Goal: Entertainment & Leisure: Consume media (video, audio)

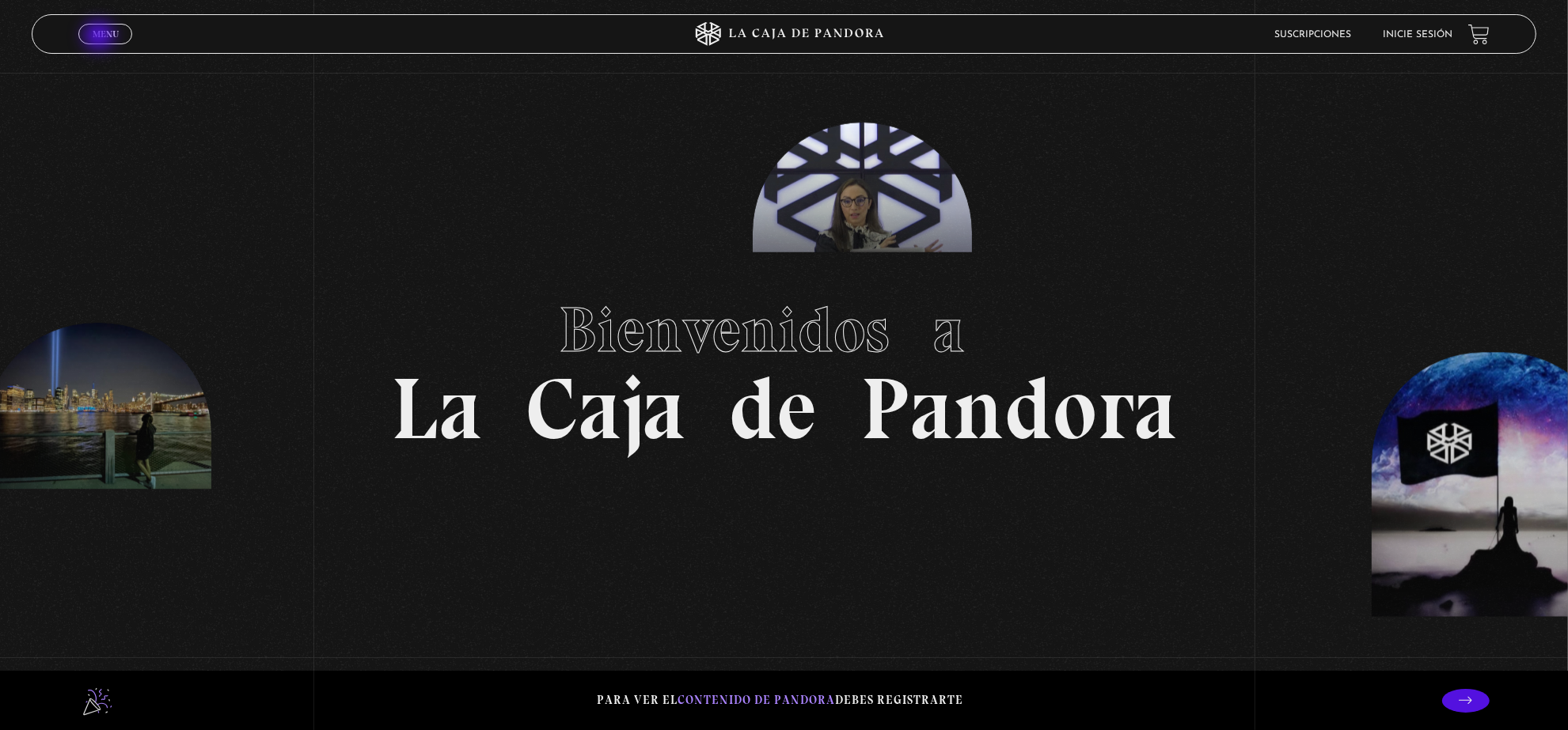
click at [101, 37] on span "Menu" at bounding box center [106, 34] width 26 height 10
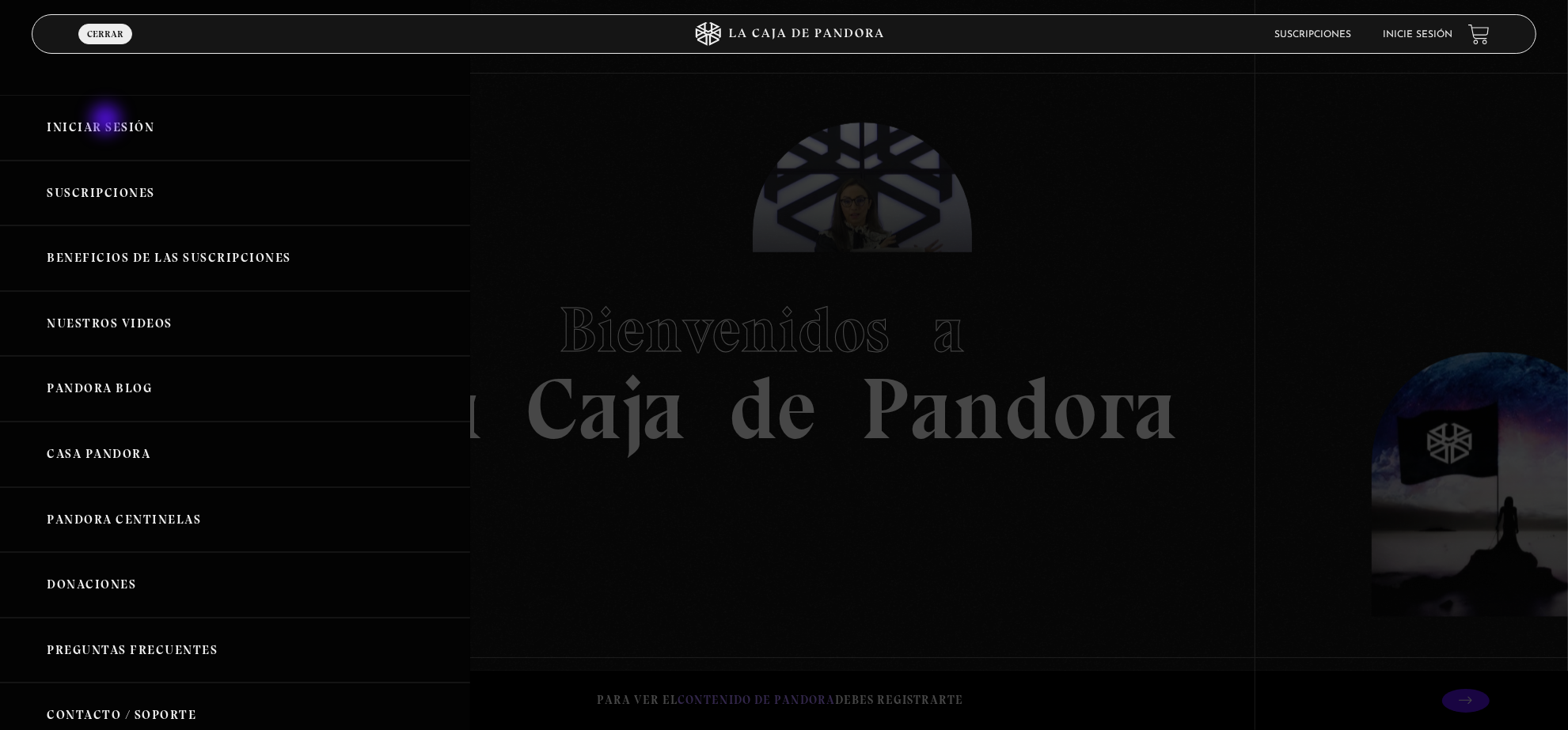
click at [107, 121] on link "Iniciar Sesión" at bounding box center [235, 128] width 470 height 65
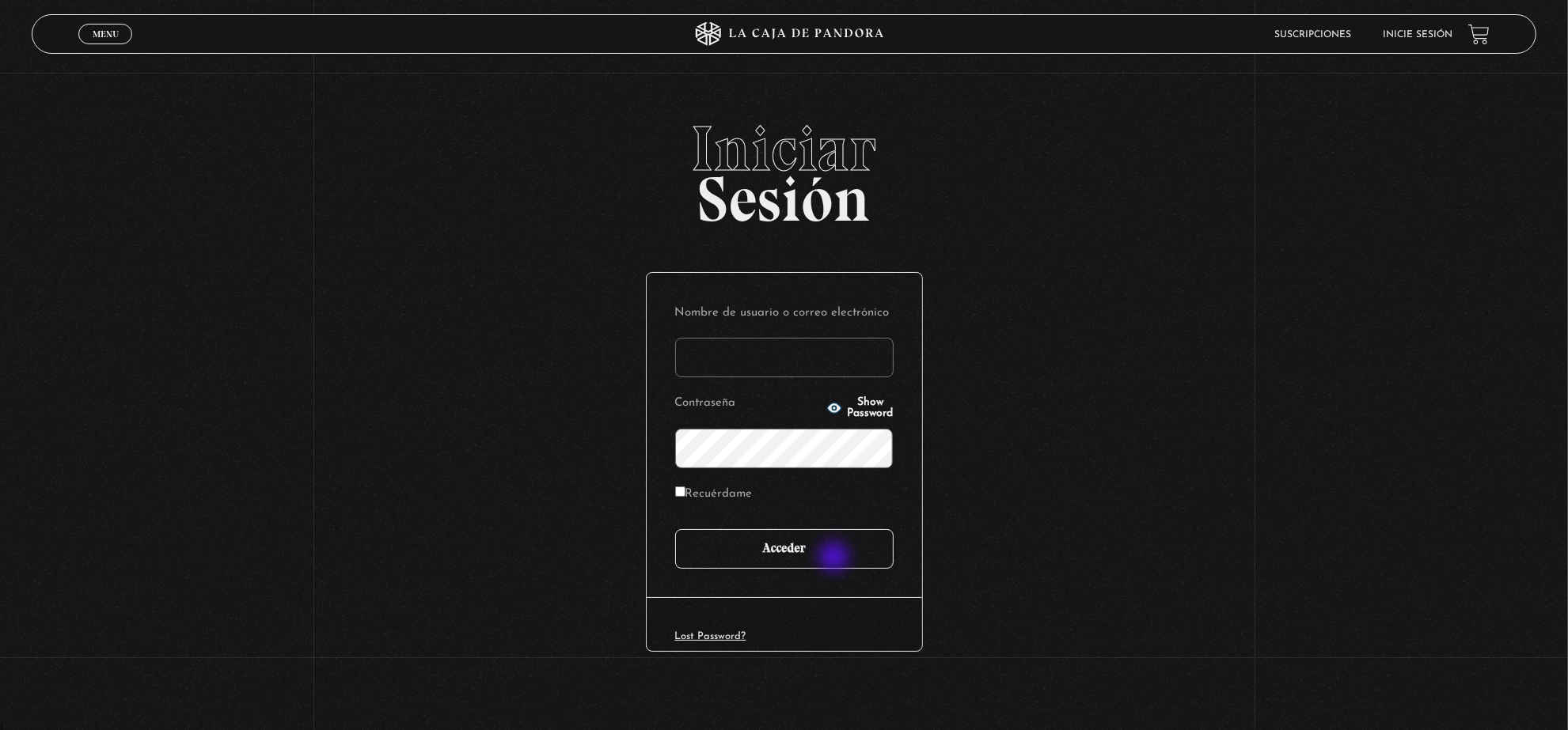
type input "lucecita0671@gmail.com"
click at [836, 559] on input "Acceder" at bounding box center [784, 549] width 219 height 39
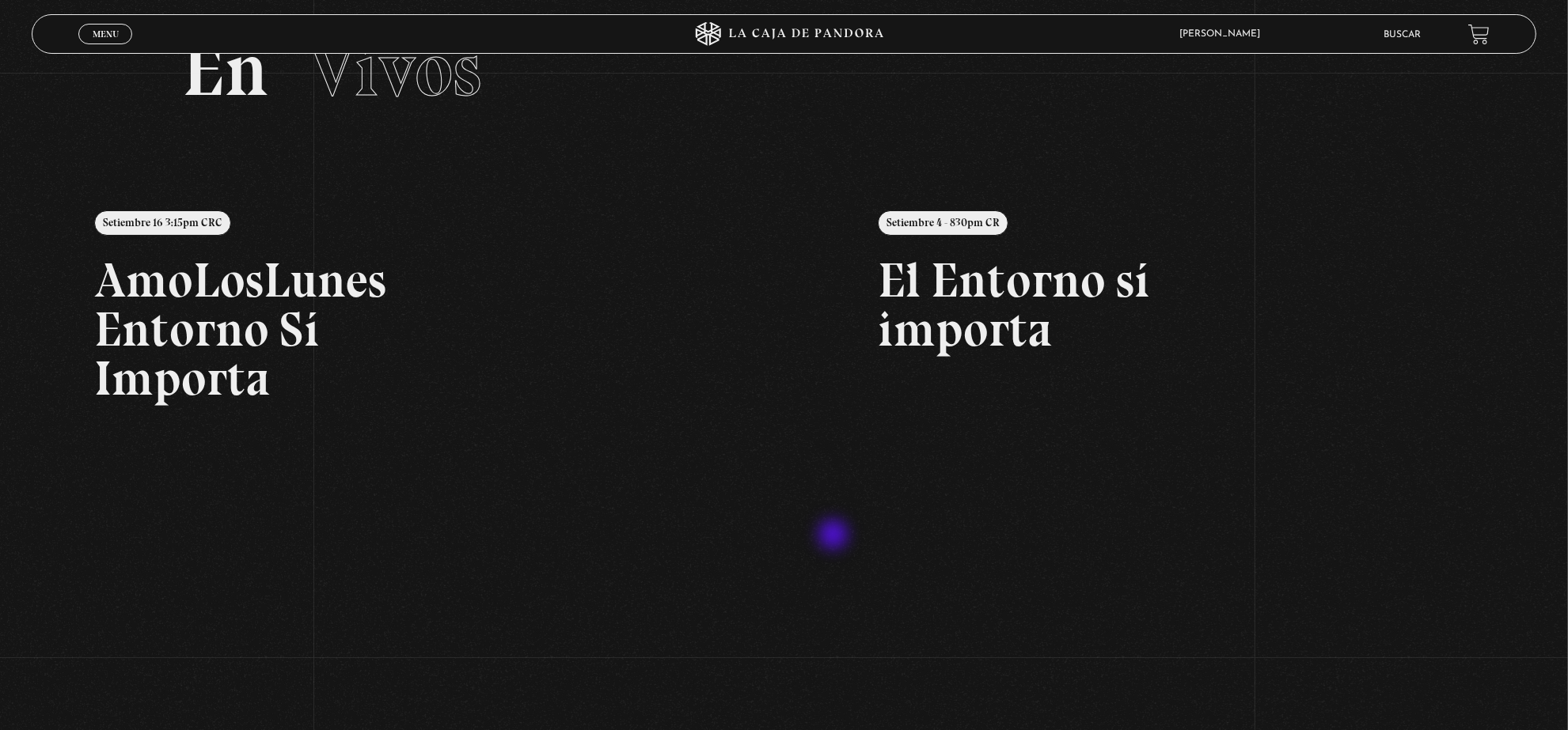
scroll to position [79, 0]
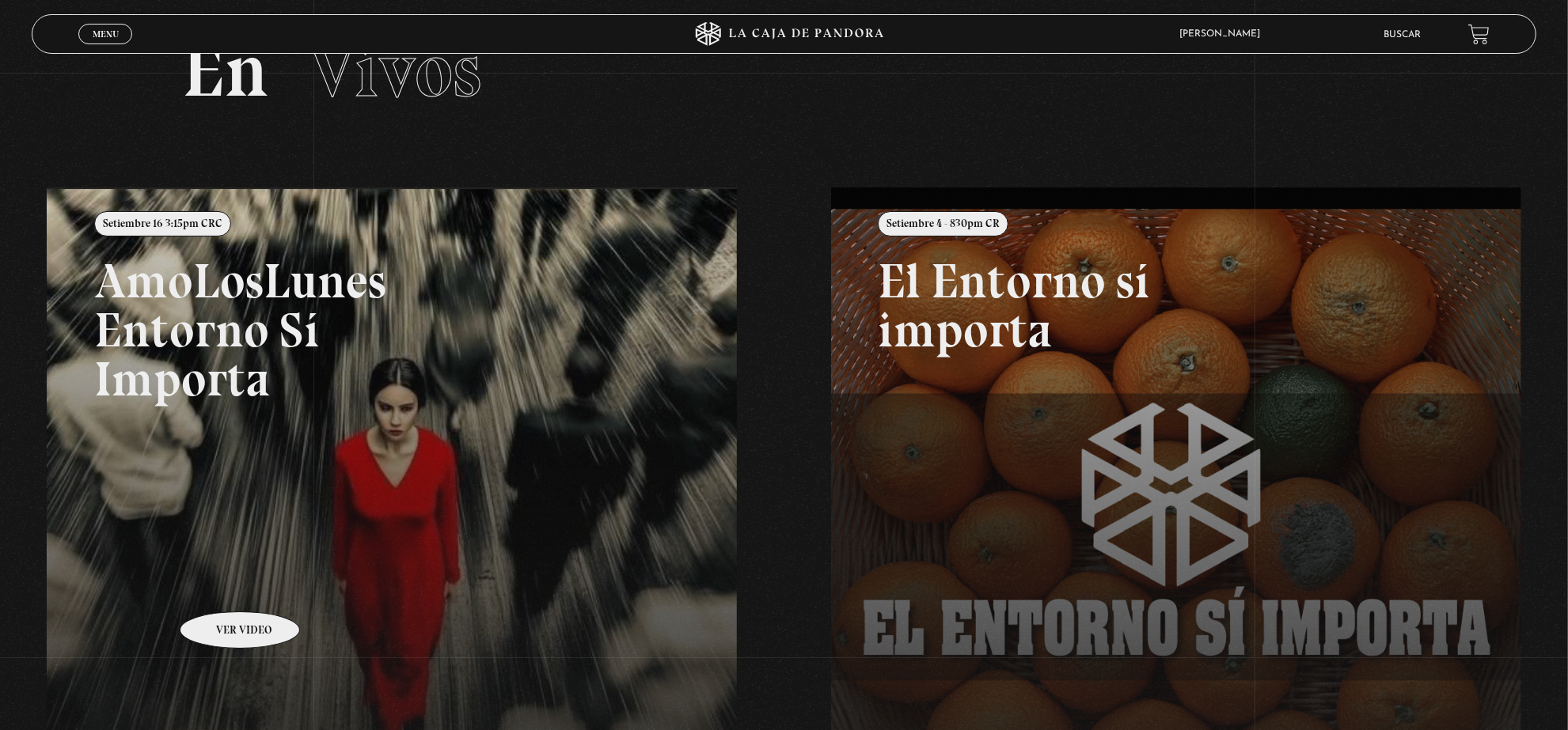
click at [219, 588] on link at bounding box center [830, 552] width 1568 height 730
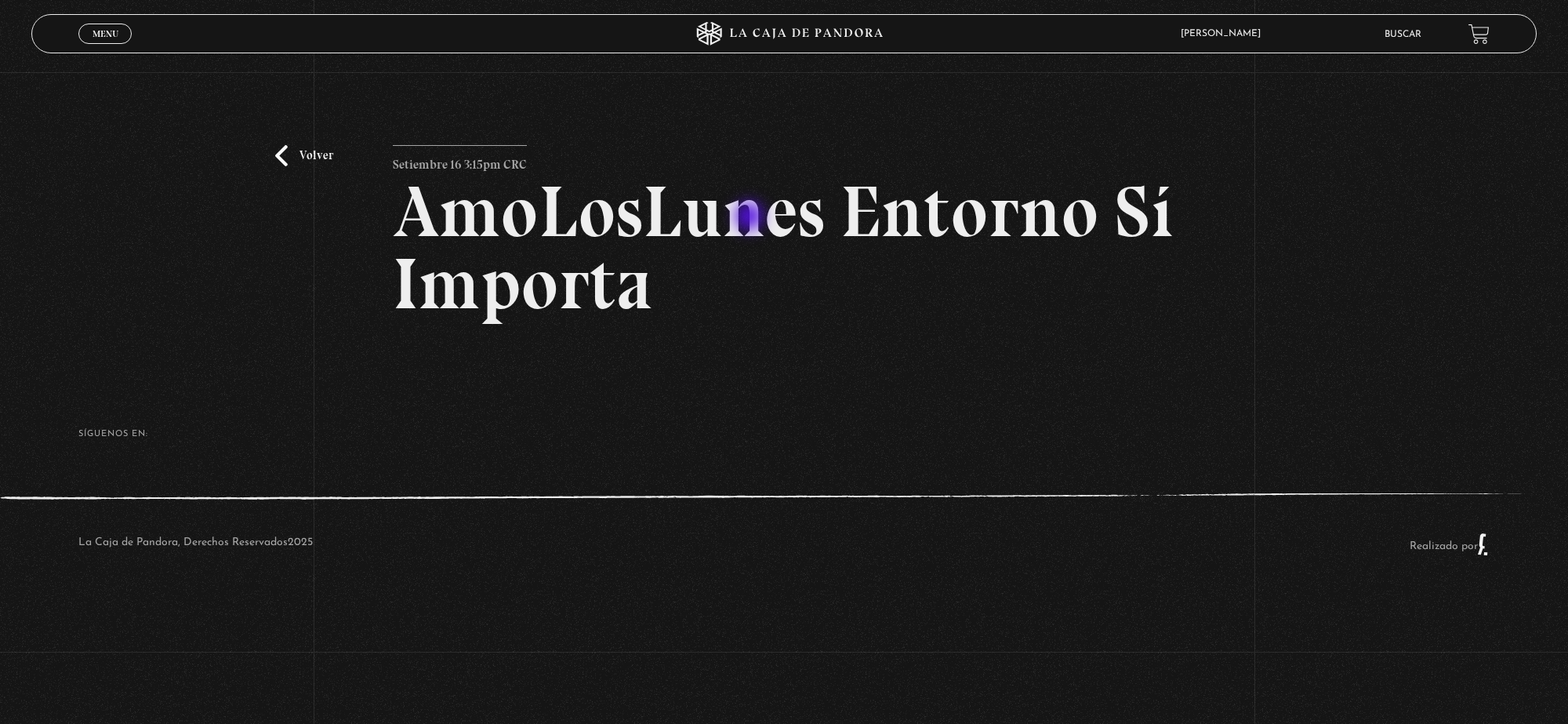
click at [751, 218] on h2 "AmoLosLunes Entorno Sí Importa" at bounding box center [784, 248] width 783 height 144
click at [526, 235] on h2 "AmoLosLunes Entorno Sí Importa" at bounding box center [784, 248] width 783 height 144
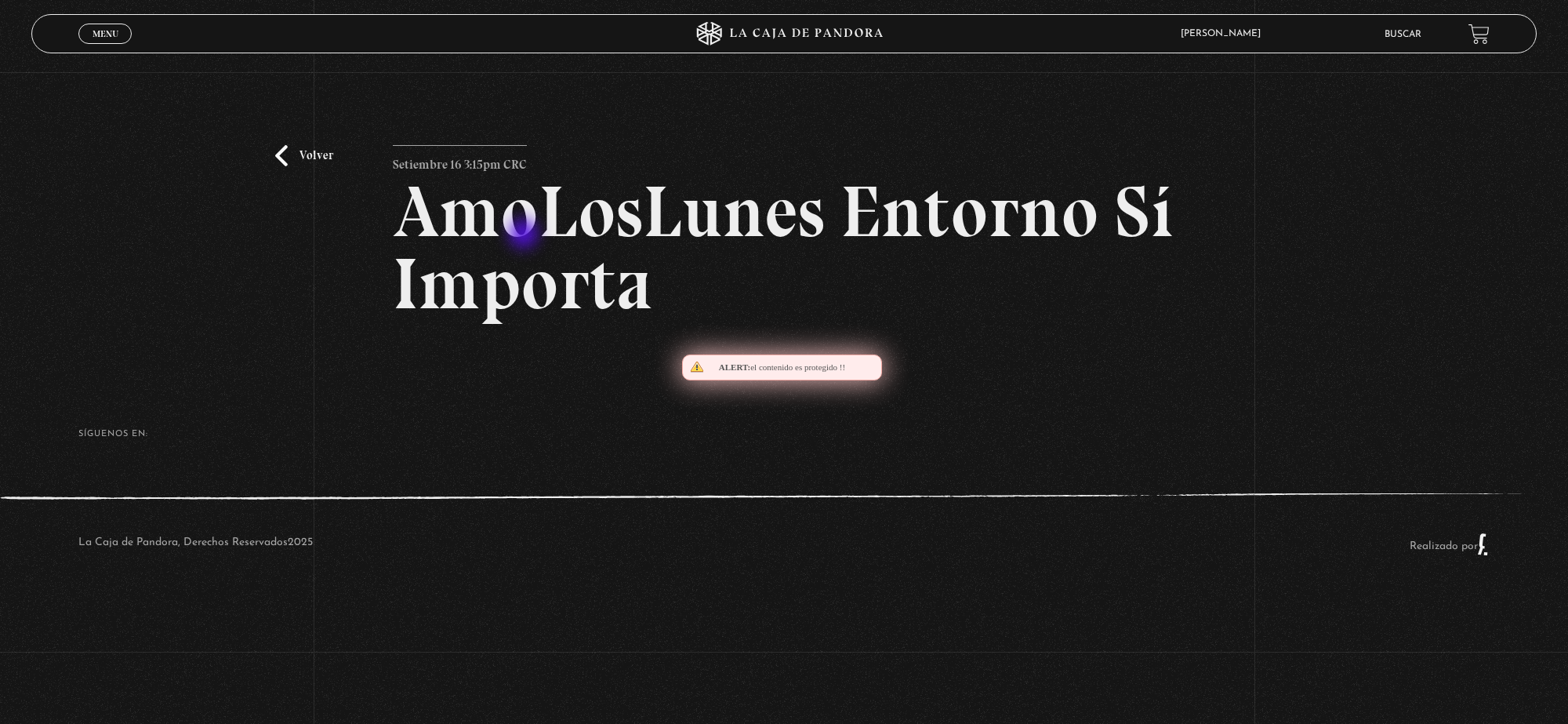
click at [526, 235] on h2 "AmoLosLunes Entorno Sí Importa" at bounding box center [784, 248] width 783 height 144
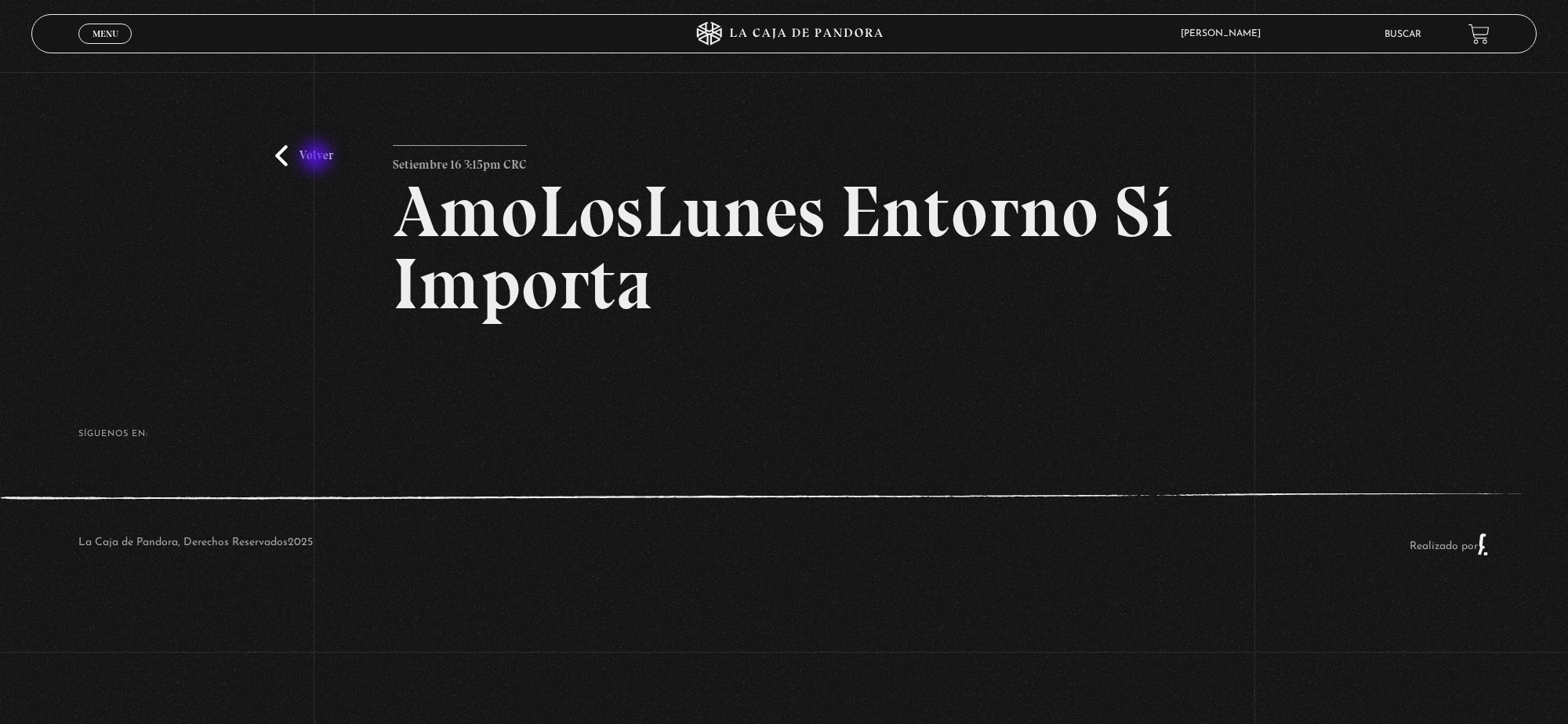
click at [318, 158] on link "Volver" at bounding box center [304, 156] width 58 height 21
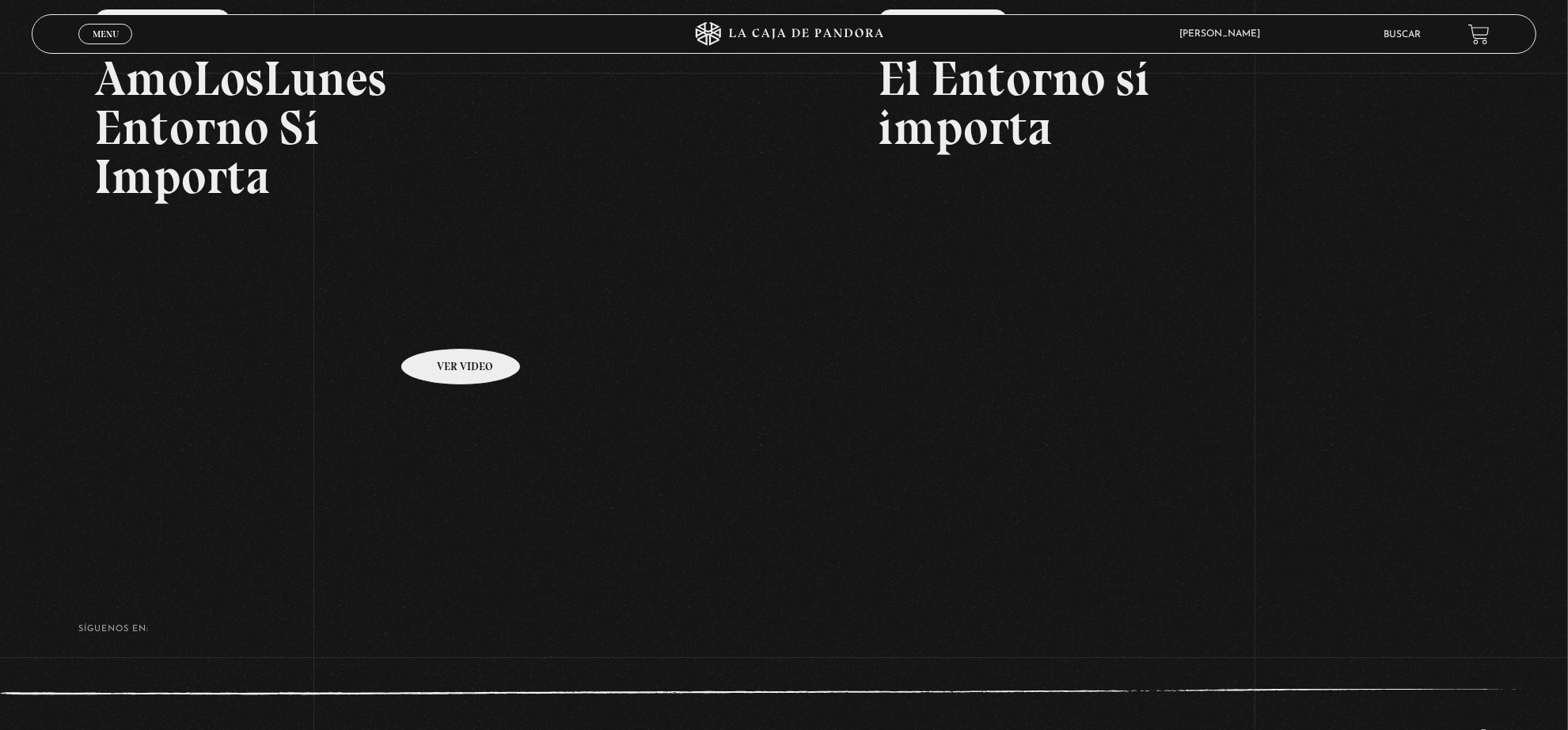
scroll to position [343, 0]
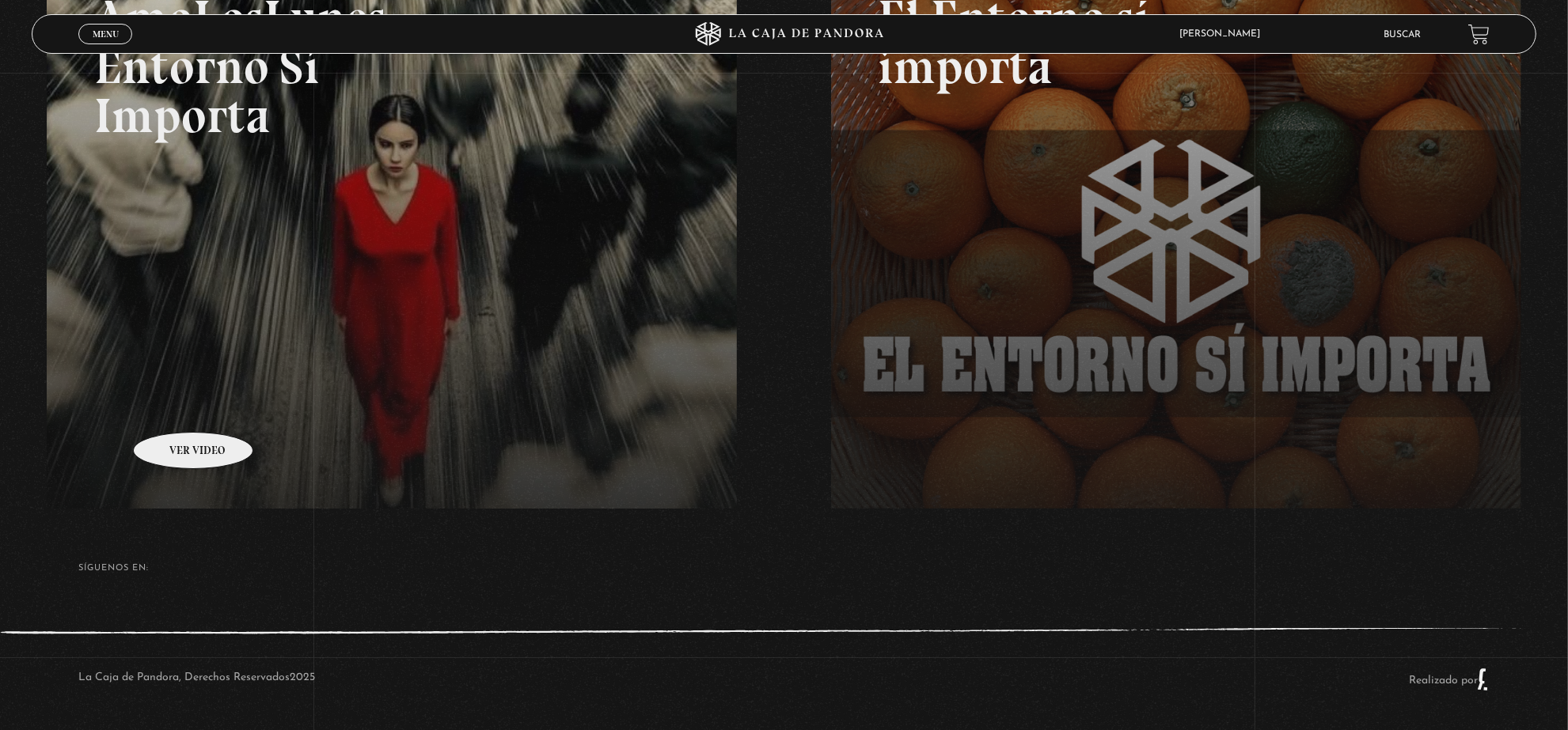
click at [173, 408] on link at bounding box center [830, 289] width 1568 height 730
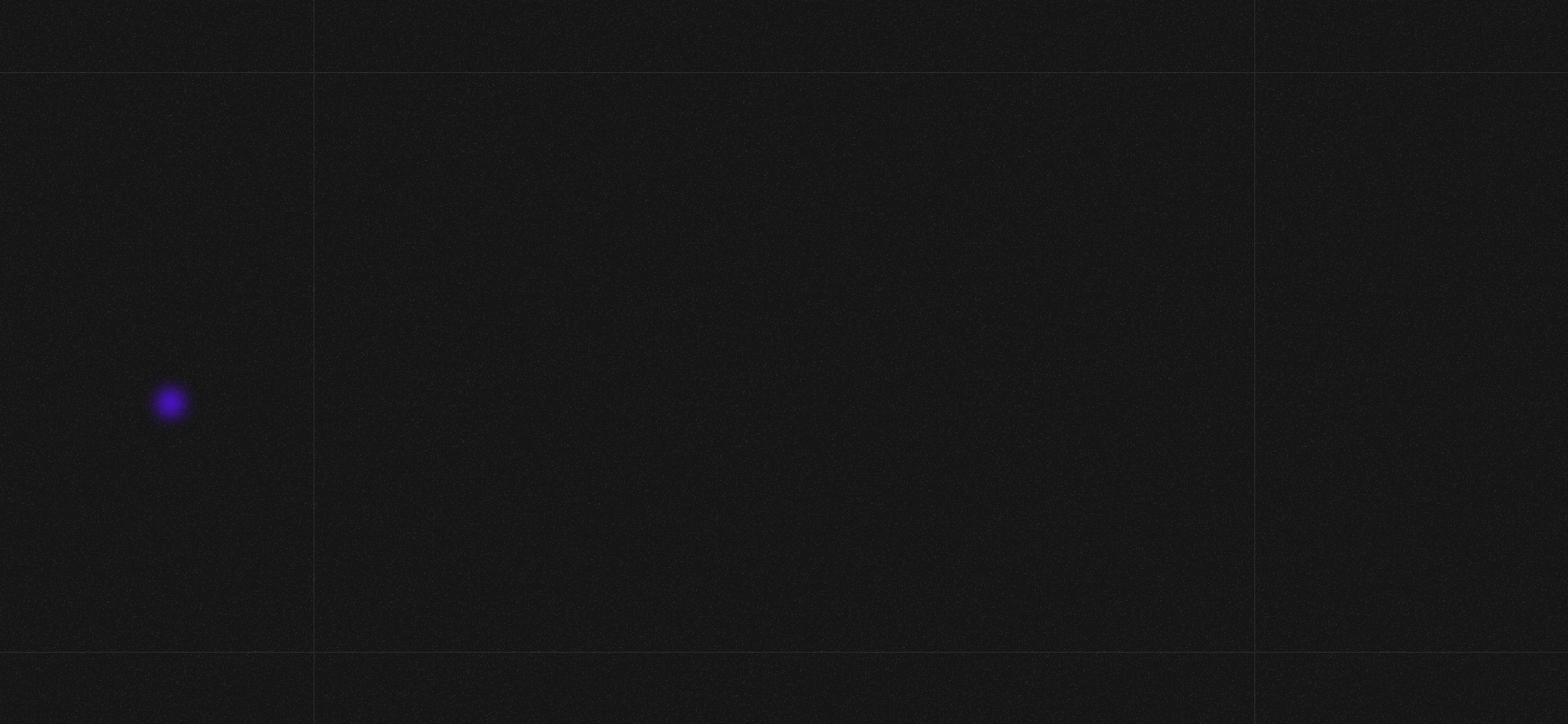
click at [173, 405] on footer "SÍguenos en: La Caja de Pandora, Derechos Reservados 2025 Realizado por" at bounding box center [784, 485] width 1568 height 221
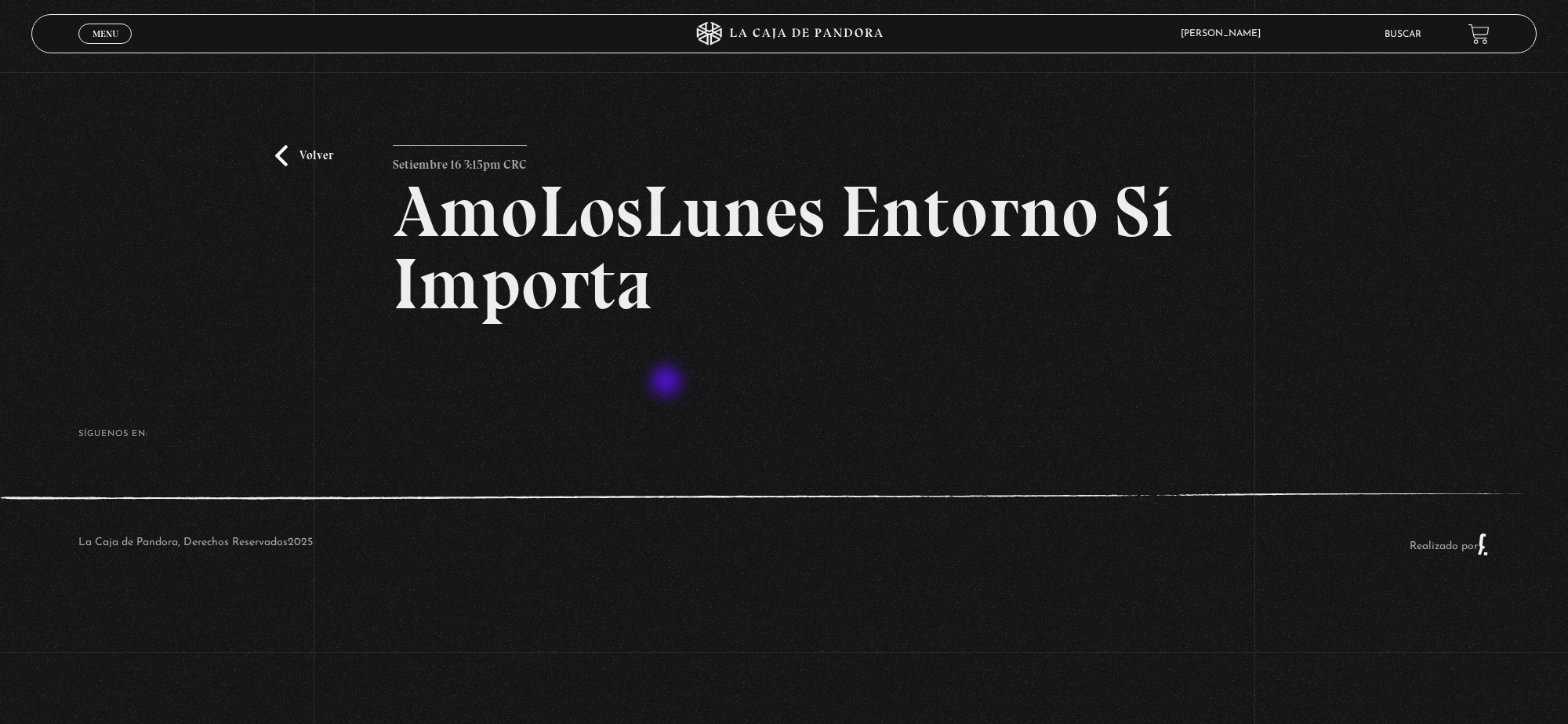
click at [668, 383] on footer "SÍguenos en: La Caja de Pandora, Derechos Reservados 2025 Realizado por" at bounding box center [784, 485] width 1568 height 221
click at [488, 167] on p "Setiembre 16 3:15pm CRC" at bounding box center [459, 161] width 134 height 32
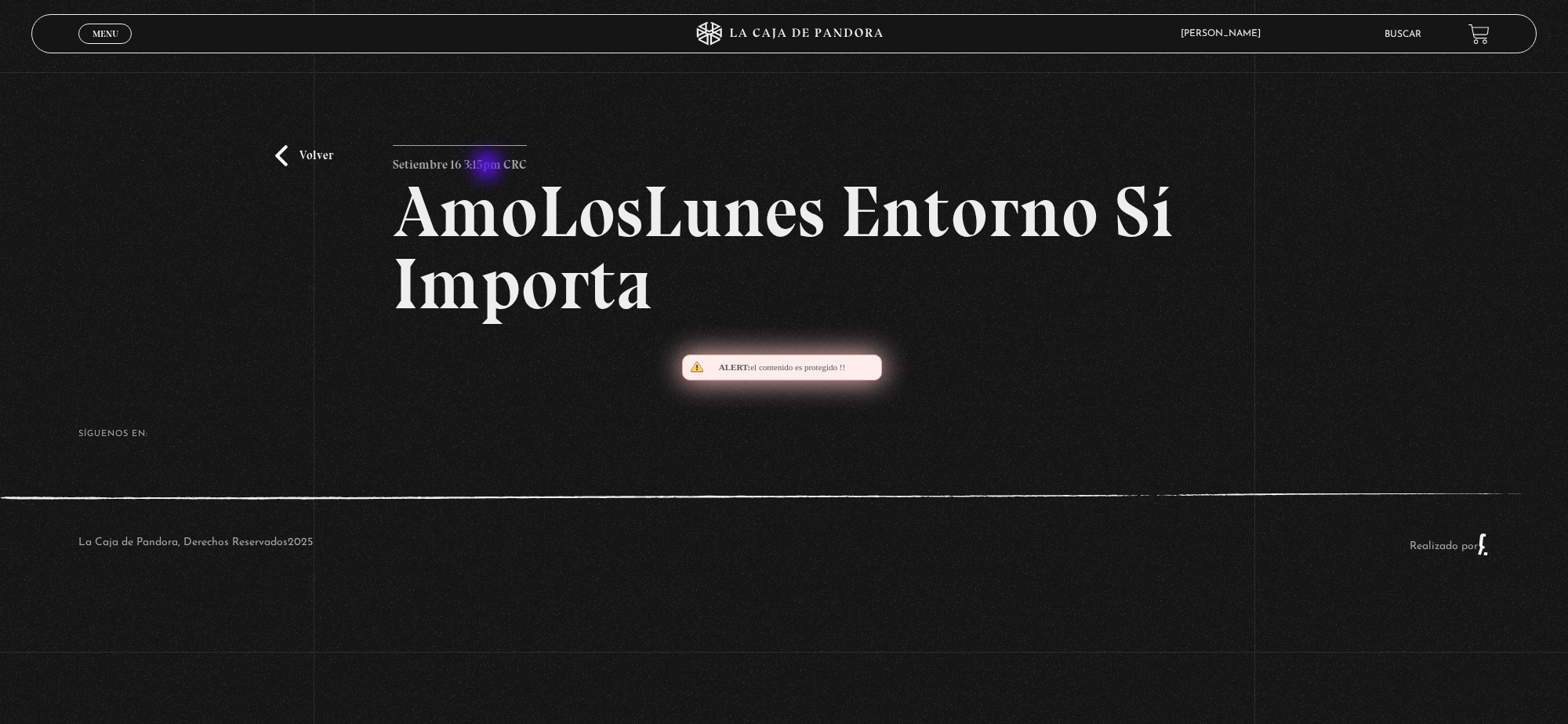
click at [488, 167] on p "Setiembre 16 3:15pm CRC" at bounding box center [459, 161] width 134 height 32
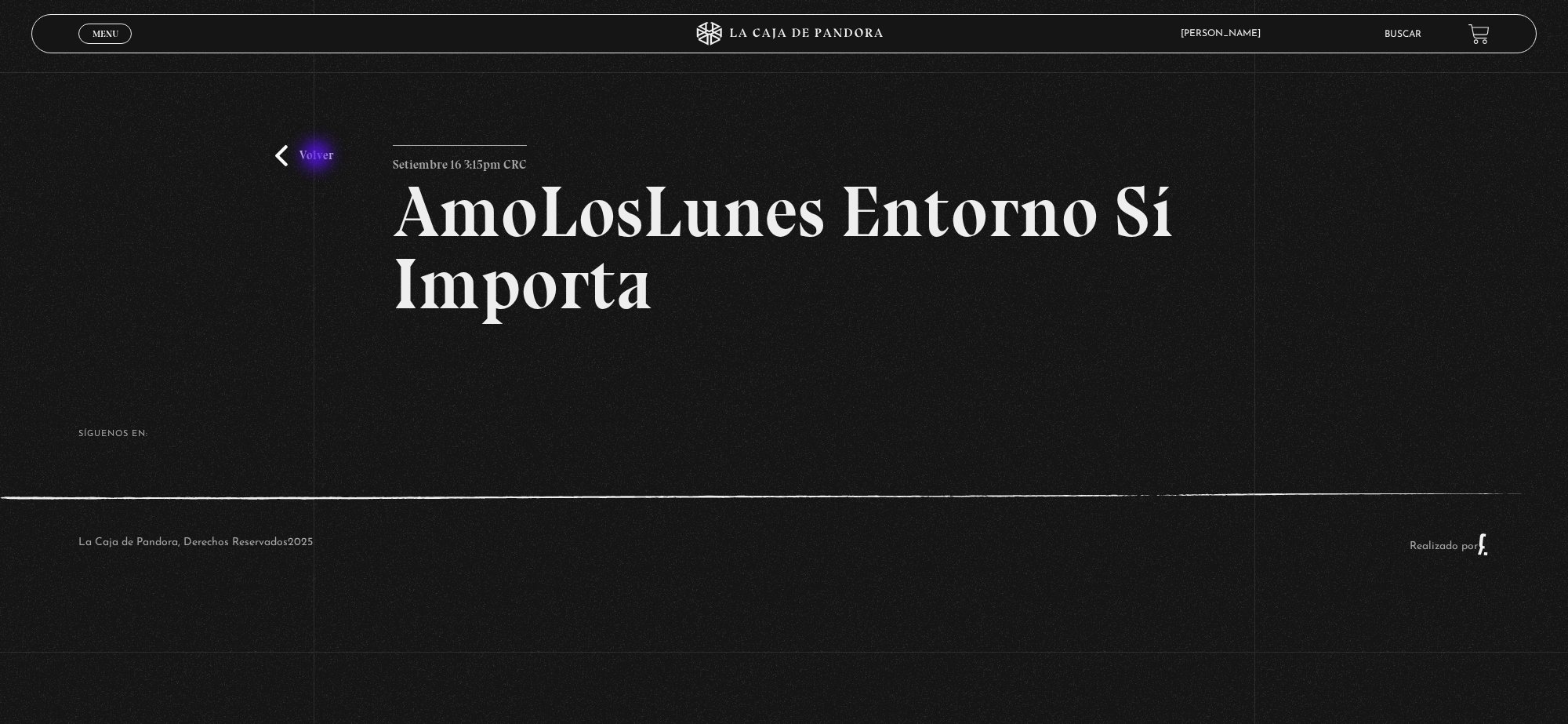
click at [318, 157] on link "Volver" at bounding box center [304, 156] width 58 height 21
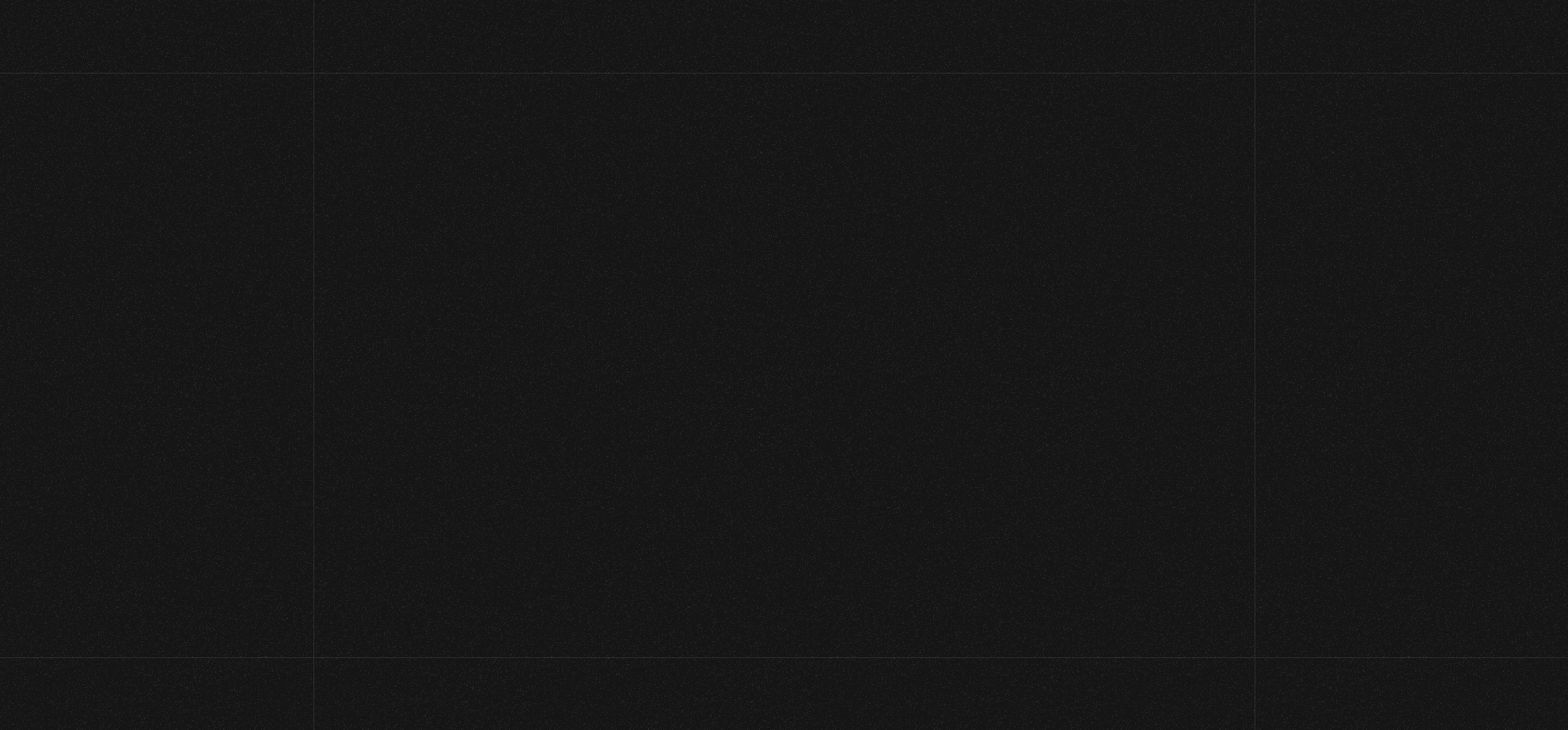
scroll to position [343, 0]
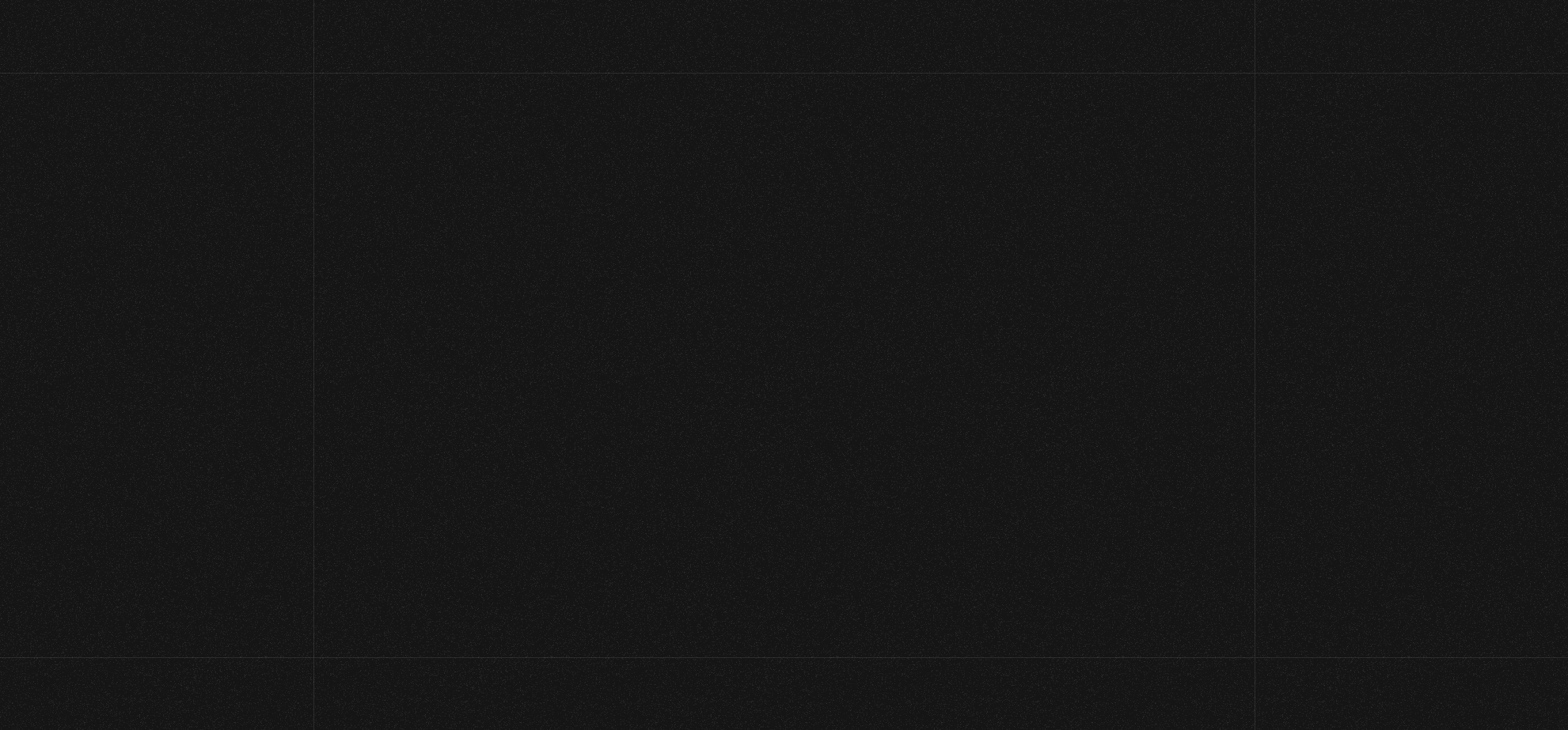
scroll to position [343, 0]
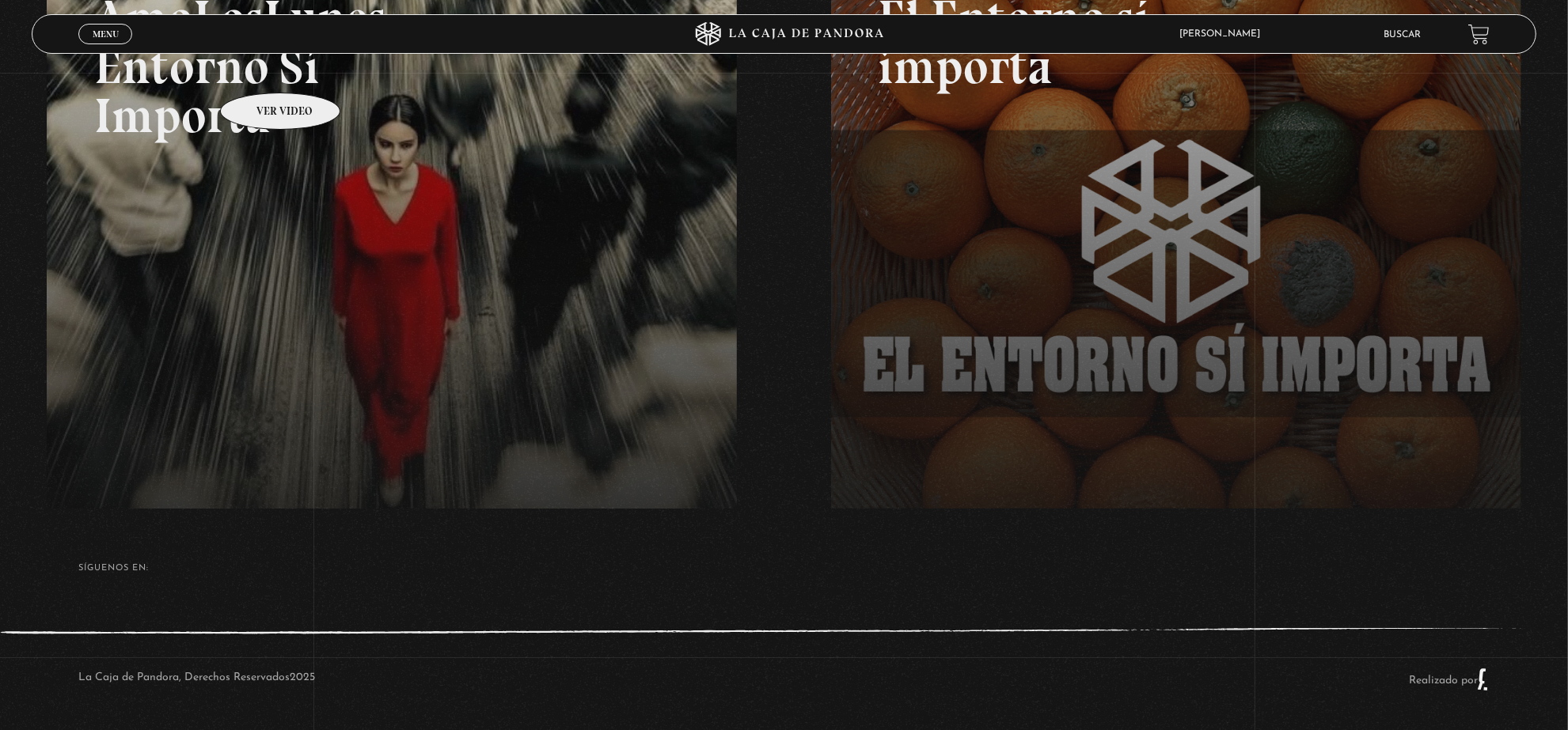
click at [260, 69] on link at bounding box center [830, 289] width 1568 height 730
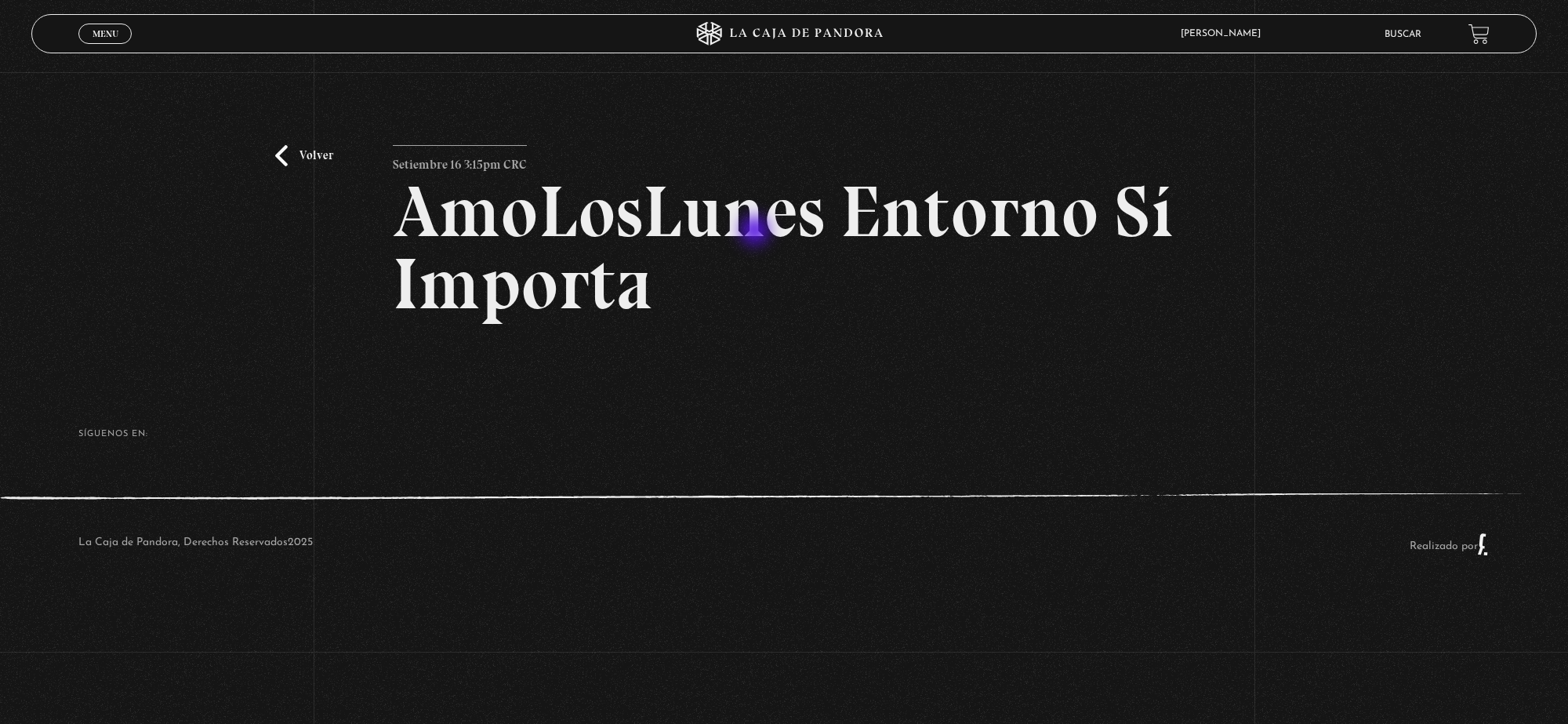
click at [757, 232] on h2 "AmoLosLunes Entorno Sí Importa" at bounding box center [784, 248] width 783 height 144
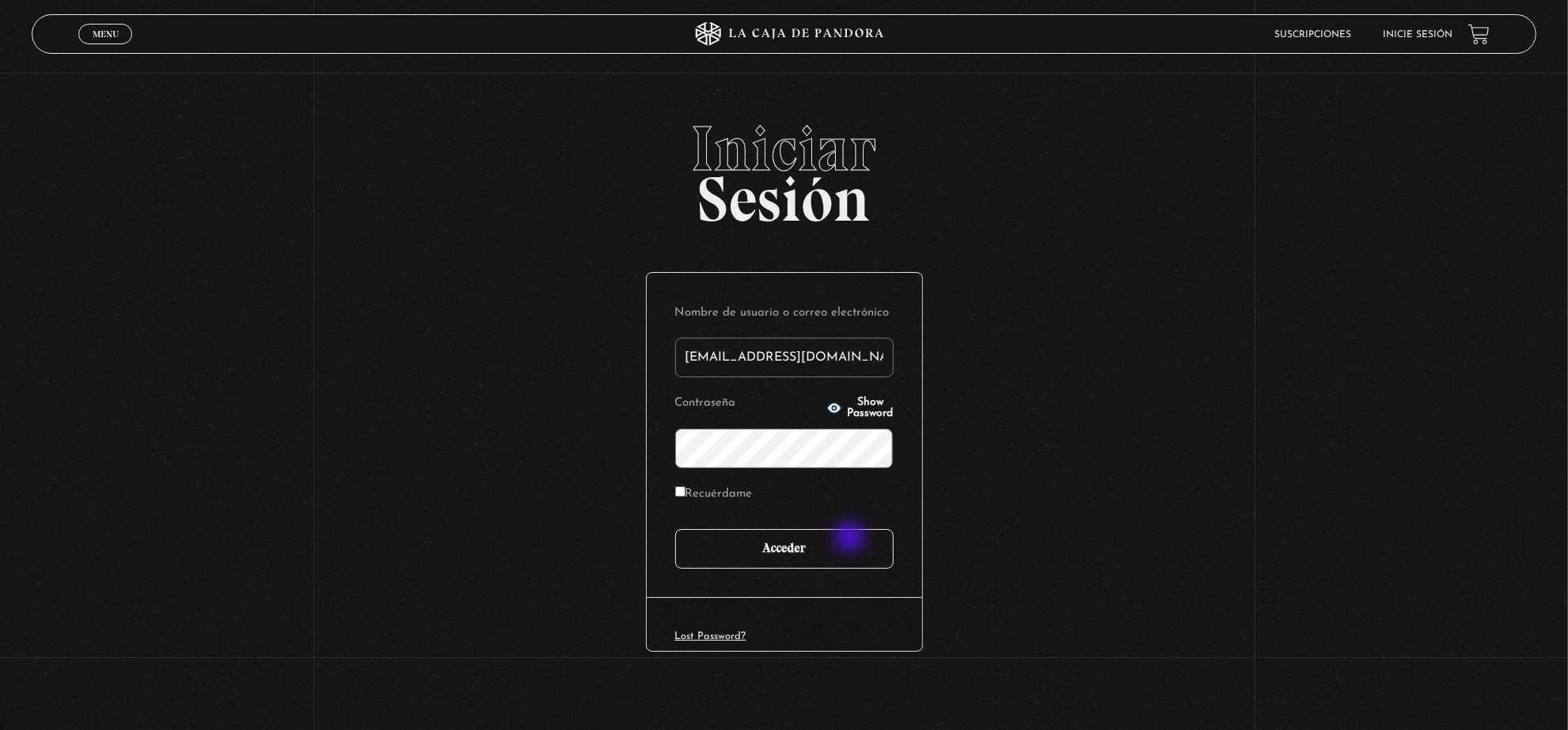
click at [852, 538] on input "Acceder" at bounding box center [784, 549] width 219 height 39
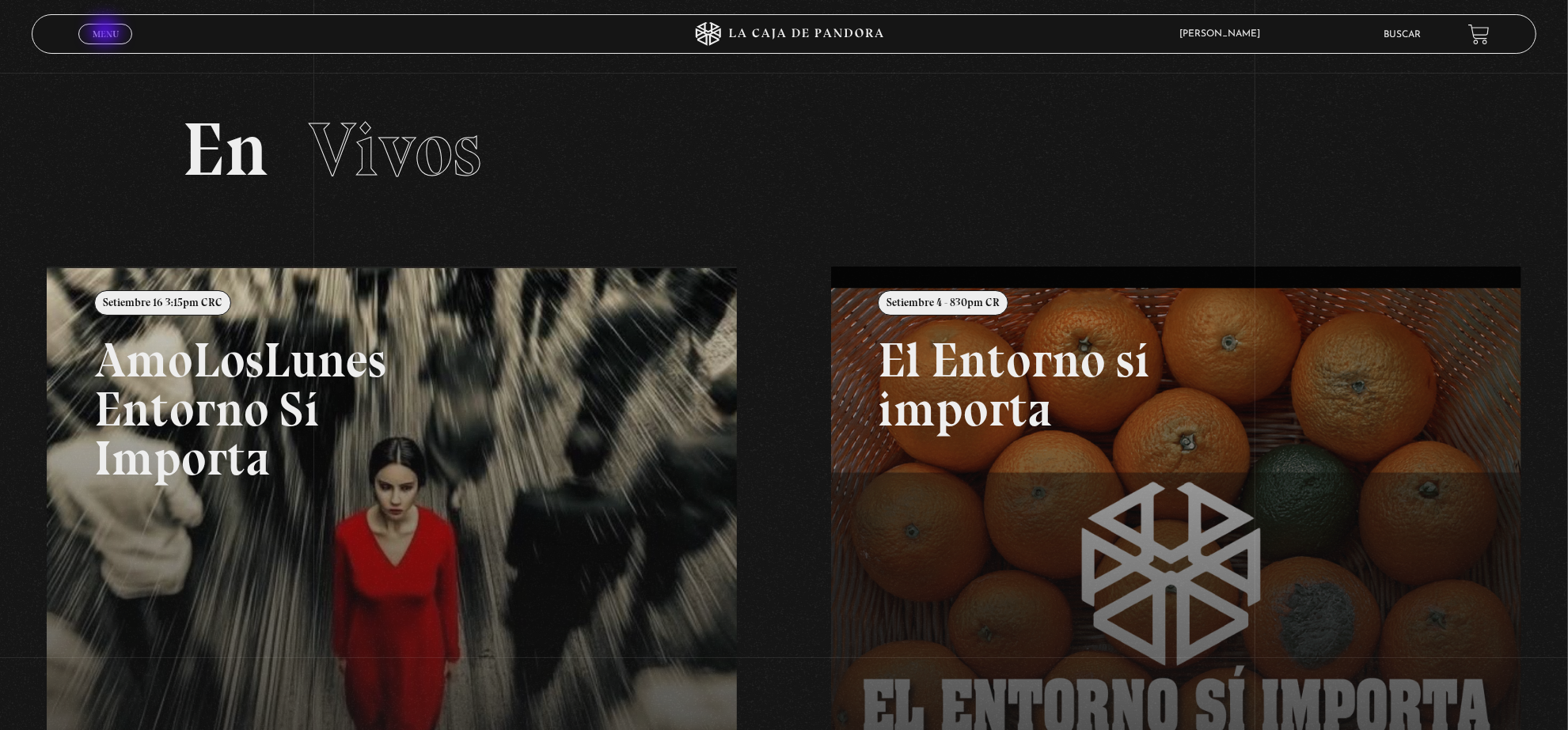
click at [107, 33] on span "Menu" at bounding box center [106, 34] width 26 height 10
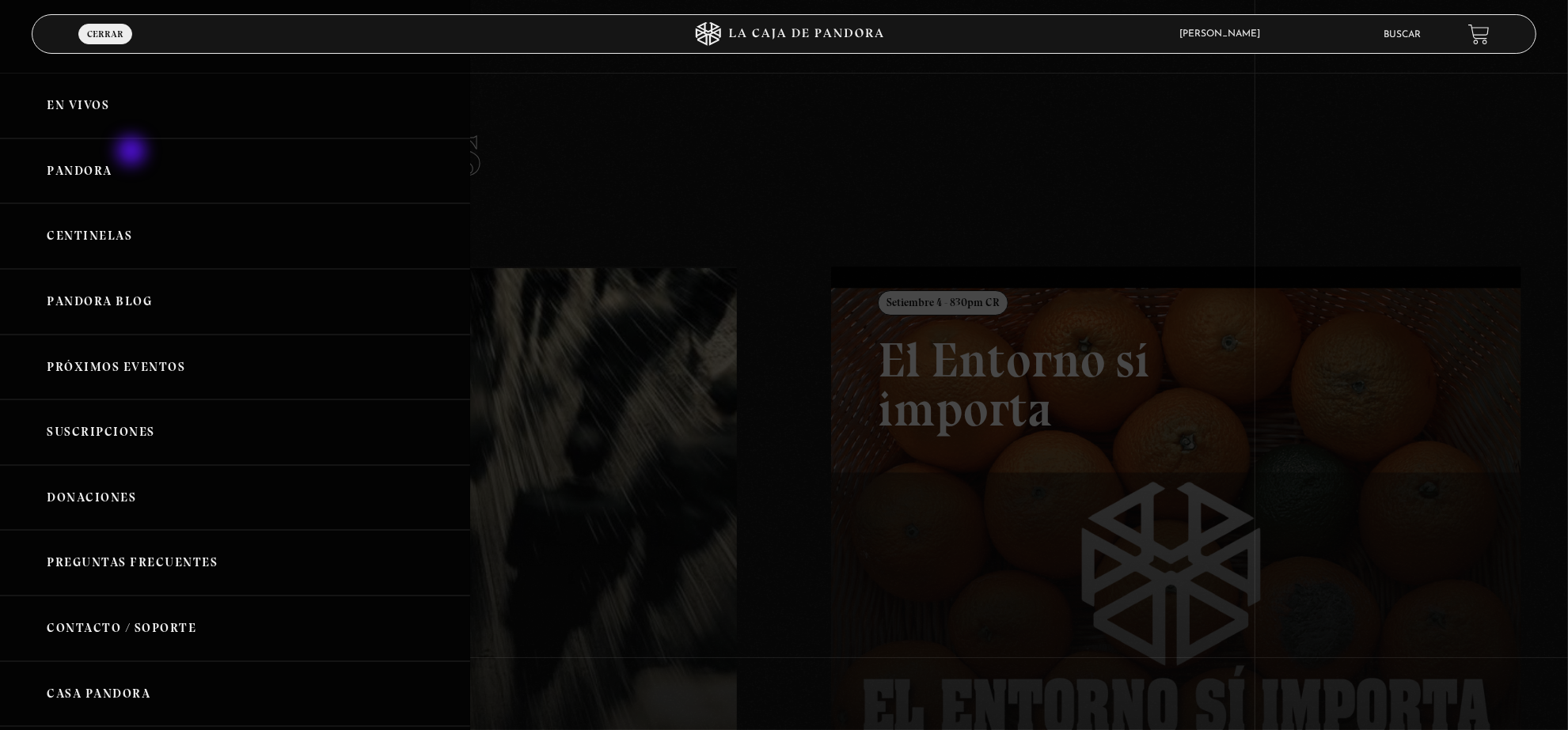
click at [133, 153] on link "Pandora" at bounding box center [235, 171] width 470 height 65
